Goal: Task Accomplishment & Management: Use online tool/utility

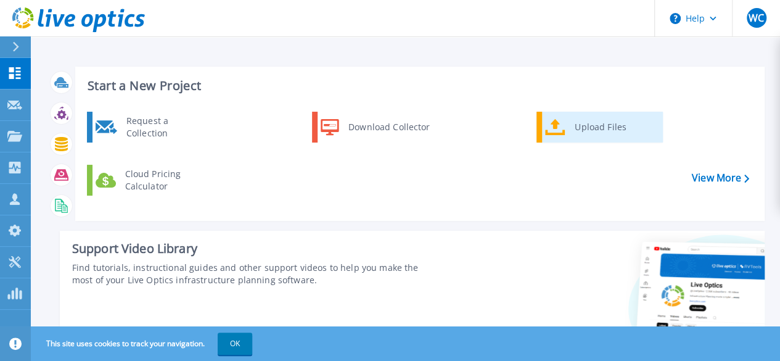
click at [588, 133] on div "Upload Files" at bounding box center [613, 127] width 91 height 25
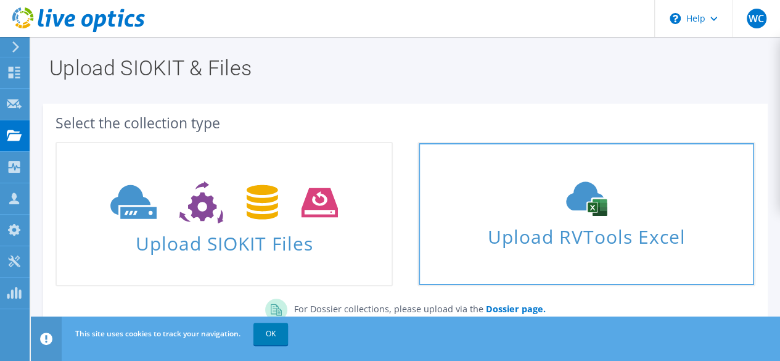
click at [607, 231] on span "Upload RVTools Excel" at bounding box center [586, 233] width 335 height 27
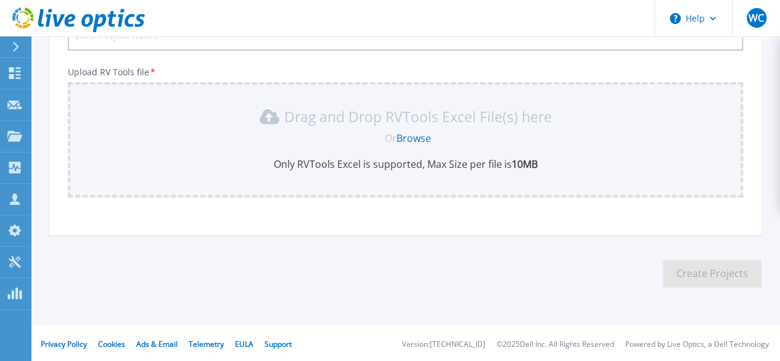
scroll to position [198, 0]
click at [422, 137] on link "Browse" at bounding box center [413, 137] width 35 height 14
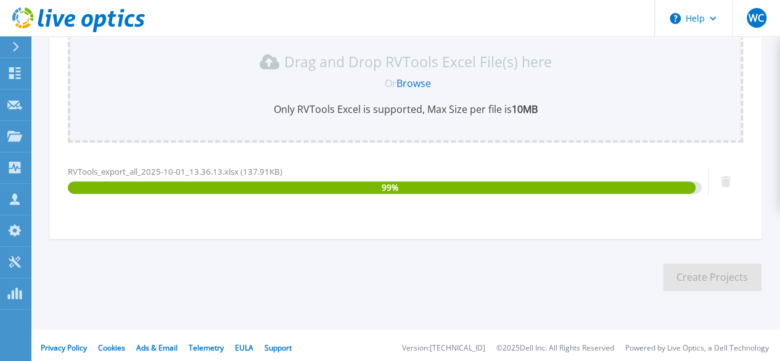
scroll to position [256, 0]
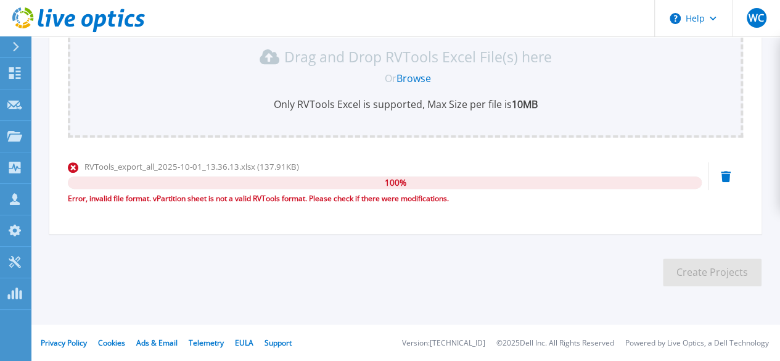
click at [720, 176] on div "RVTools_export_all_2025-10-01_13.36.13.xlsx (137.91KB) 100 % Error, invalid fil…" at bounding box center [405, 186] width 675 height 52
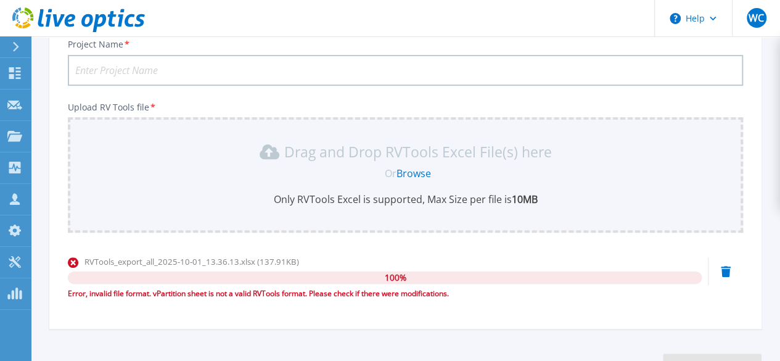
scroll to position [72, 0]
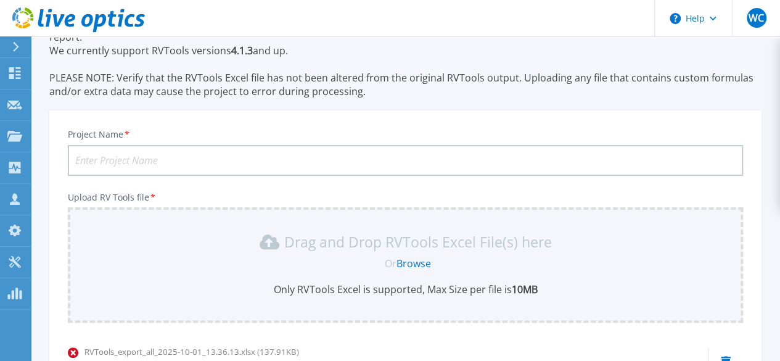
click at [423, 263] on link "Browse" at bounding box center [413, 263] width 35 height 14
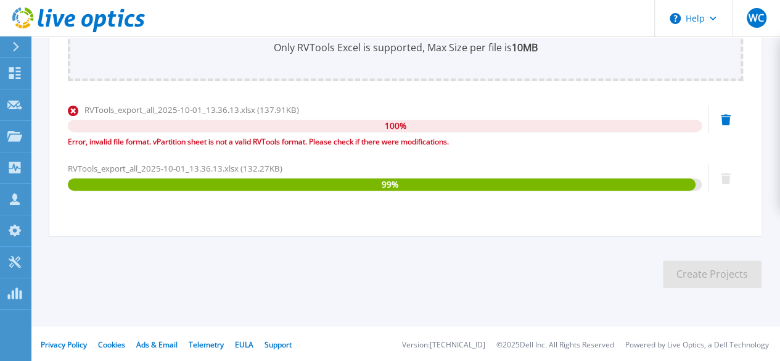
scroll to position [315, 0]
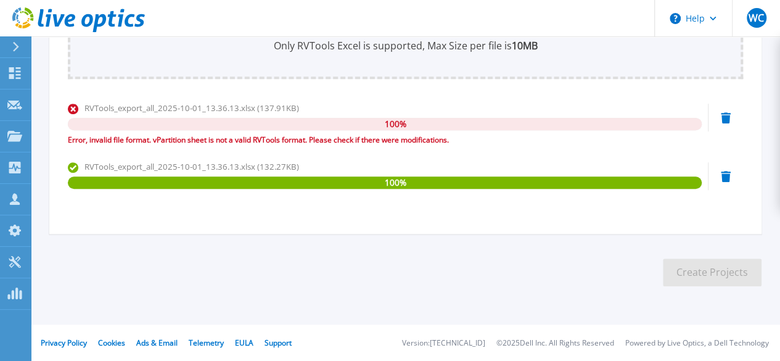
click at [728, 117] on icon at bounding box center [726, 117] width 10 height 11
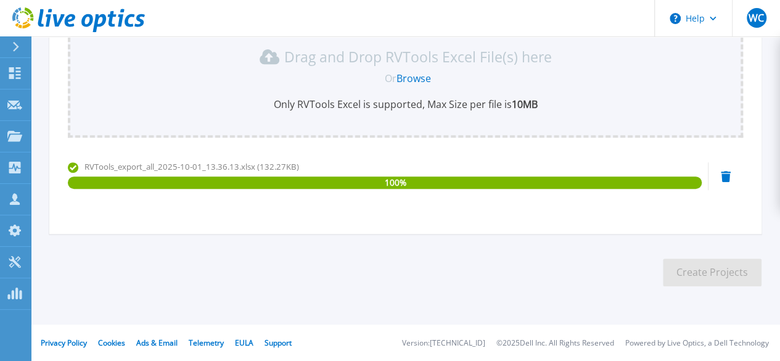
scroll to position [72, 0]
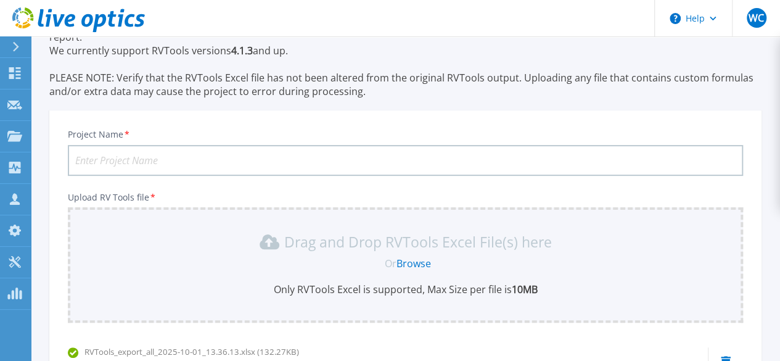
click at [228, 165] on input "Project Name *" at bounding box center [405, 160] width 675 height 31
type input "R"
click at [212, 162] on input "Rabbit cash" at bounding box center [405, 160] width 675 height 31
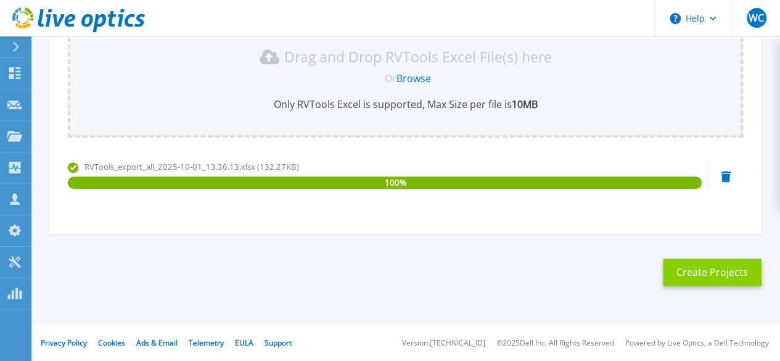
type input "Rabbit cash"
click at [723, 283] on button "Create Projects" at bounding box center [712, 272] width 99 height 28
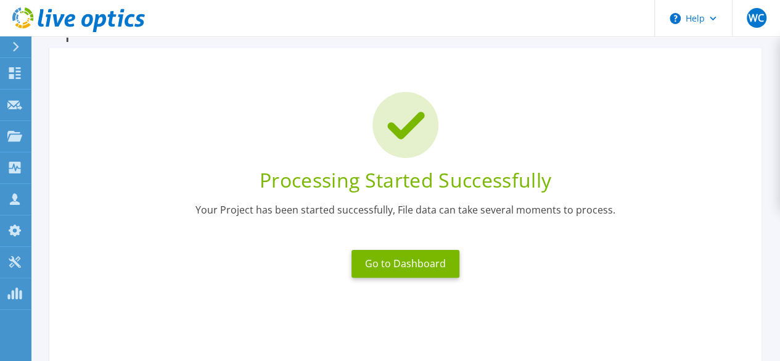
scroll to position [39, 0]
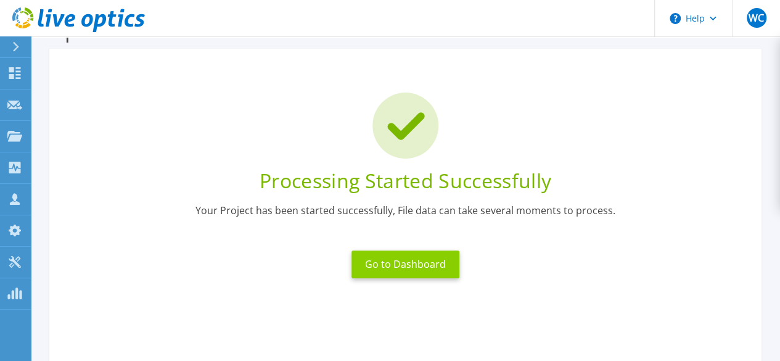
click at [408, 266] on button "Go to Dashboard" at bounding box center [405, 264] width 108 height 28
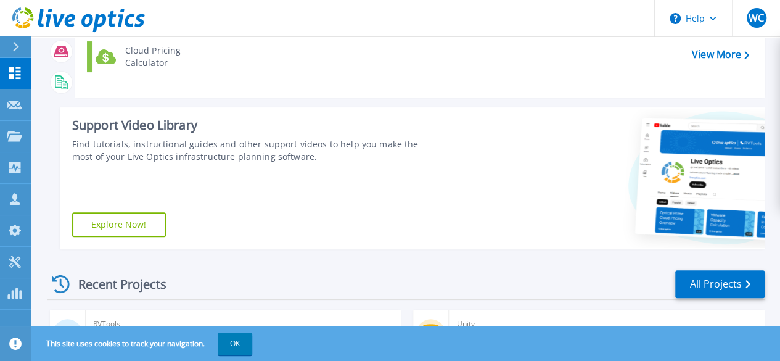
scroll to position [308, 0]
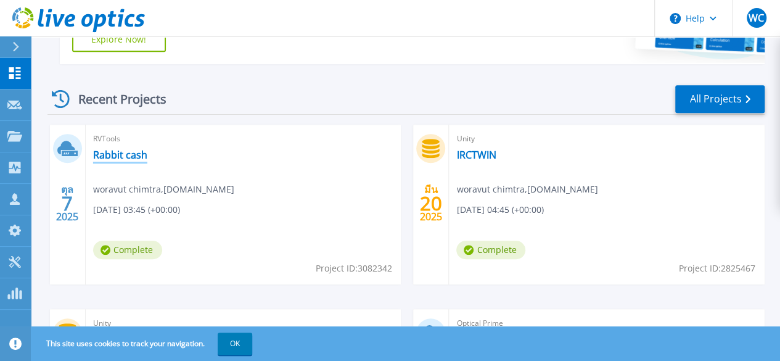
click at [134, 154] on link "Rabbit cash" at bounding box center [120, 155] width 54 height 12
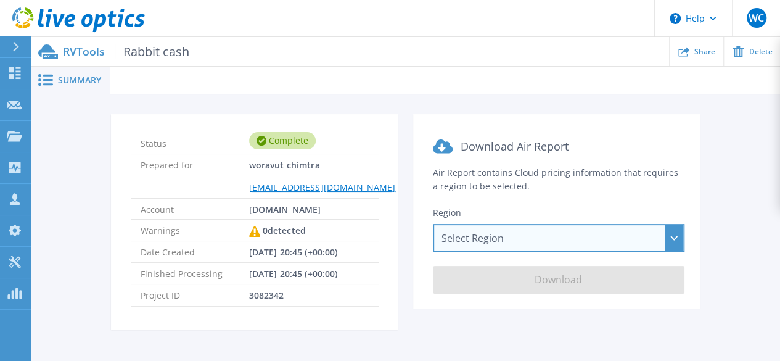
click at [673, 232] on div "Select Region [GEOGRAPHIC_DATA] ([GEOGRAPHIC_DATA]) [GEOGRAPHIC_DATA] ([GEOGRAP…" at bounding box center [559, 238] width 252 height 28
click at [652, 241] on div "Select Region Asia Pacific (Hong Kong) Asia Pacific (Mumbai) Asia Pacific (Seou…" at bounding box center [559, 238] width 252 height 28
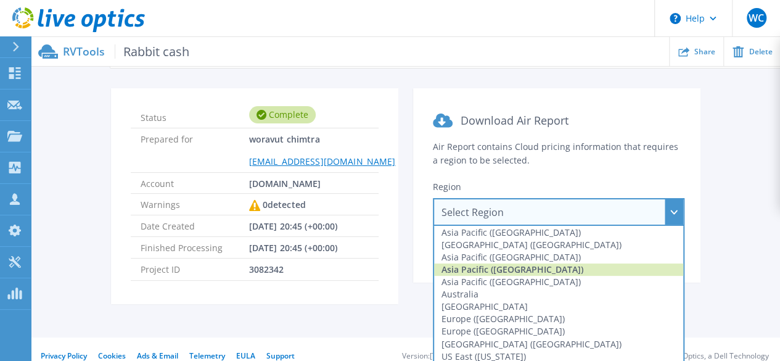
scroll to position [41, 0]
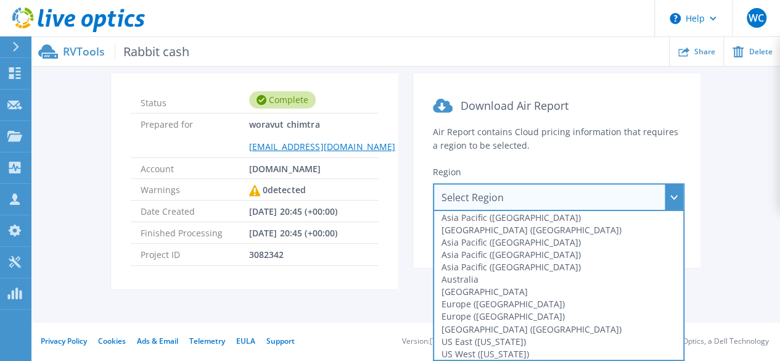
click at [674, 202] on div "Select Region Asia Pacific (Hong Kong) Asia Pacific (Mumbai) Asia Pacific (Seou…" at bounding box center [559, 197] width 252 height 28
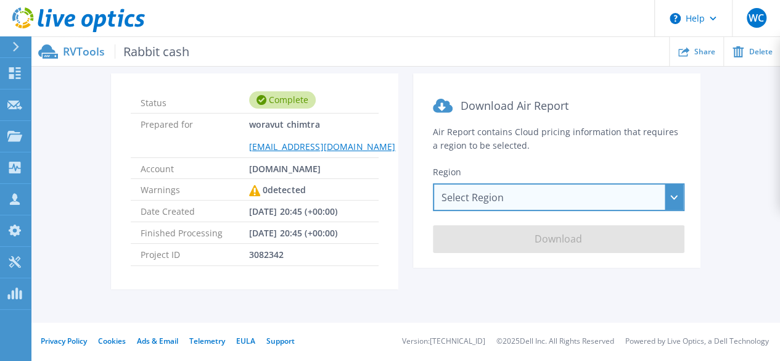
click at [674, 200] on div "Select Region Asia Pacific (Hong Kong) Asia Pacific (Mumbai) Asia Pacific (Seou…" at bounding box center [559, 197] width 252 height 28
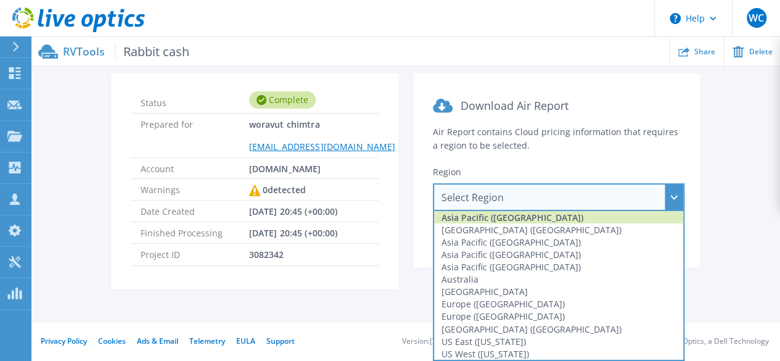
click at [591, 214] on div "Asia Pacific (Hong Kong)" at bounding box center [558, 217] width 249 height 12
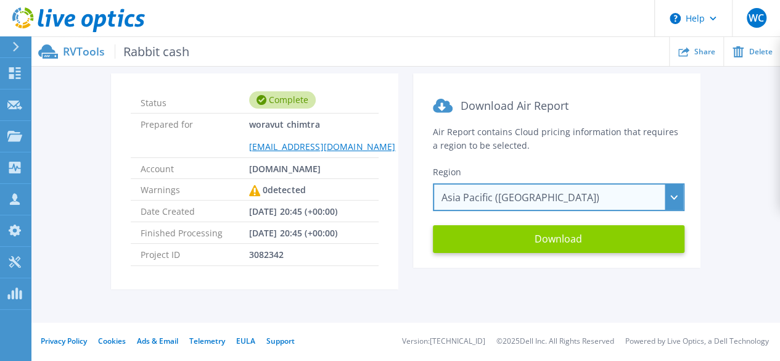
scroll to position [0, 0]
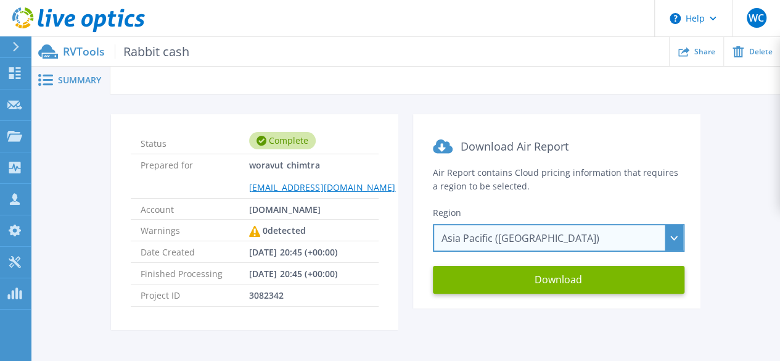
click at [672, 236] on div "Asia Pacific (Hong Kong) Asia Pacific (Hong Kong) Asia Pacific (Mumbai) Asia Pa…" at bounding box center [559, 238] width 252 height 28
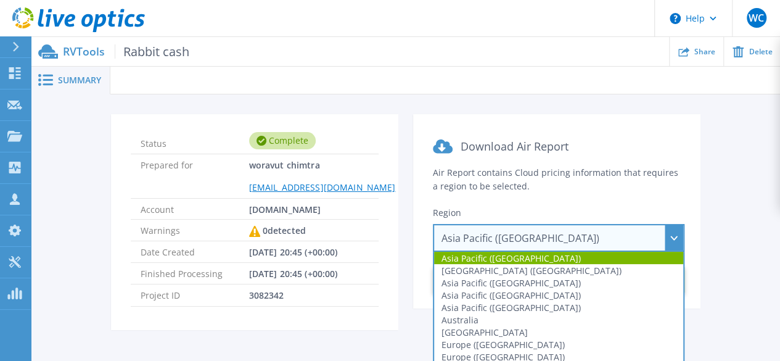
click at [563, 239] on div "Asia Pacific (Hong Kong) Asia Pacific (Hong Kong) Asia Pacific (Mumbai) Asia Pa…" at bounding box center [559, 238] width 252 height 28
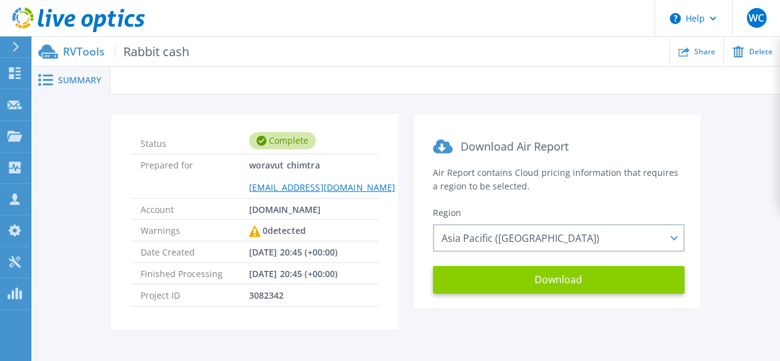
click at [586, 276] on button "Download" at bounding box center [559, 280] width 252 height 28
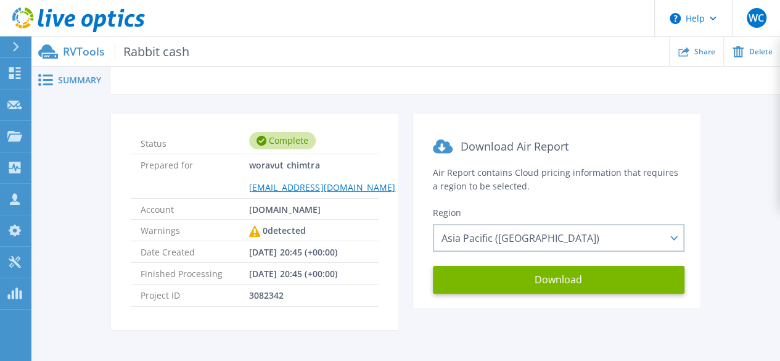
click at [153, 56] on span "Rabbit cash" at bounding box center [152, 51] width 75 height 14
click at [76, 80] on span "Summary" at bounding box center [79, 80] width 43 height 9
click at [291, 141] on div "Complete" at bounding box center [282, 140] width 67 height 17
click at [77, 54] on p "RVTools Rabbit cash" at bounding box center [126, 51] width 126 height 14
click at [79, 78] on span "Summary" at bounding box center [79, 80] width 43 height 9
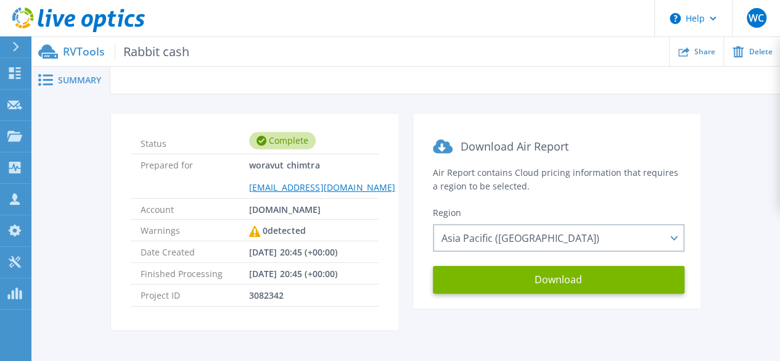
click at [745, 149] on div "Status Complete Prepared for woravut chimtra Woravut.c@g-able.com Account g-abl…" at bounding box center [405, 229] width 712 height 231
click at [10, 71] on icon at bounding box center [15, 73] width 12 height 12
